Goal: Connect with others: Connect with others

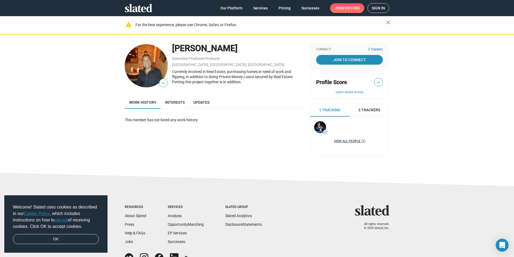
click at [344, 142] on link "View all People (1)" at bounding box center [349, 141] width 31 height 4
click at [176, 102] on span "Interests" at bounding box center [175, 102] width 20 height 4
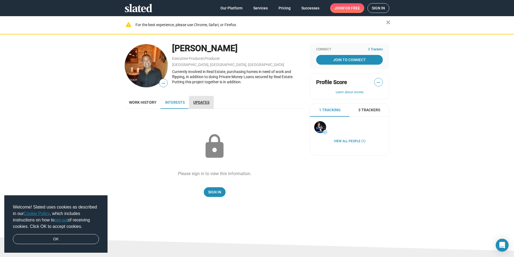
click at [198, 101] on span "Updates" at bounding box center [201, 102] width 16 height 4
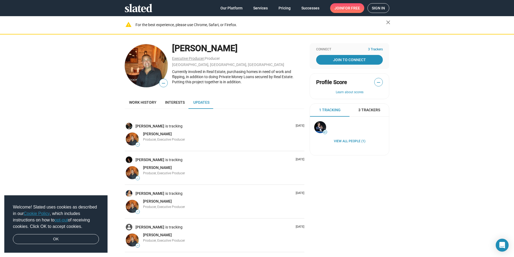
click at [194, 59] on link "Executive Producer" at bounding box center [188, 58] width 32 height 4
